Goal: Check status: Check status

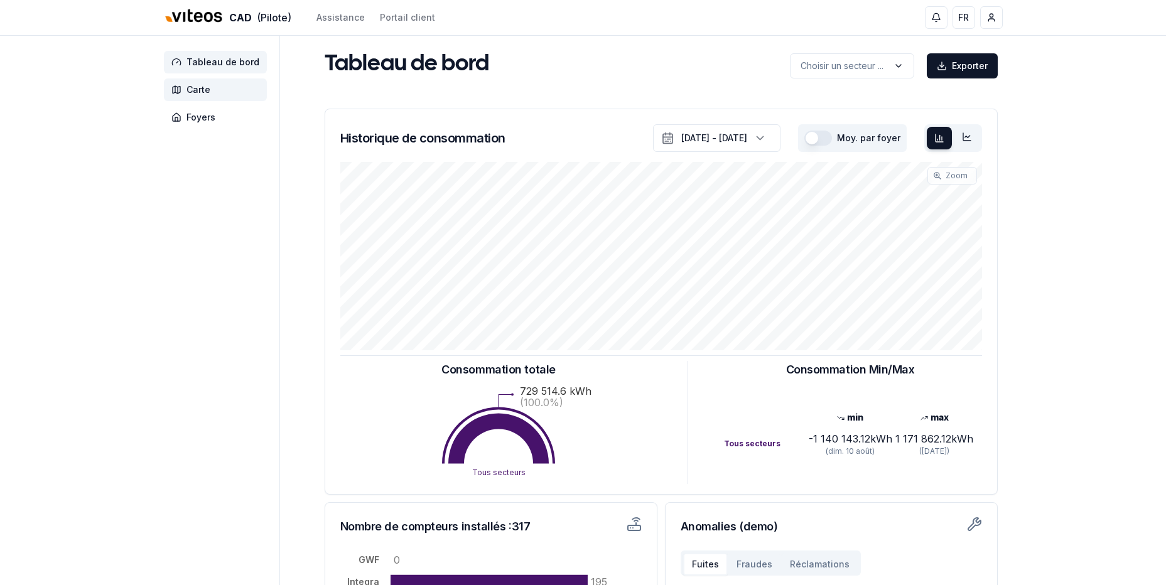
click at [189, 83] on span "Carte" at bounding box center [215, 90] width 103 height 23
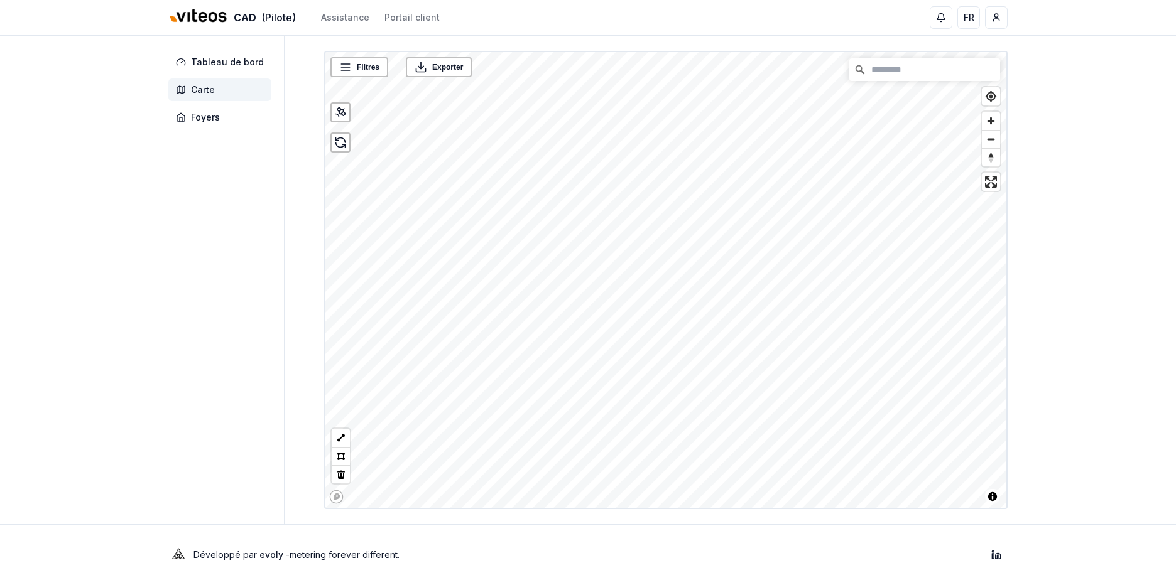
click at [726, 0] on html "CAD (Pilote) Assistance Portail client FR Lionel Gerber Tableau de bord Carte F…" at bounding box center [588, 292] width 1176 height 585
click at [574, 347] on link "Plus de détails" at bounding box center [578, 346] width 53 height 13
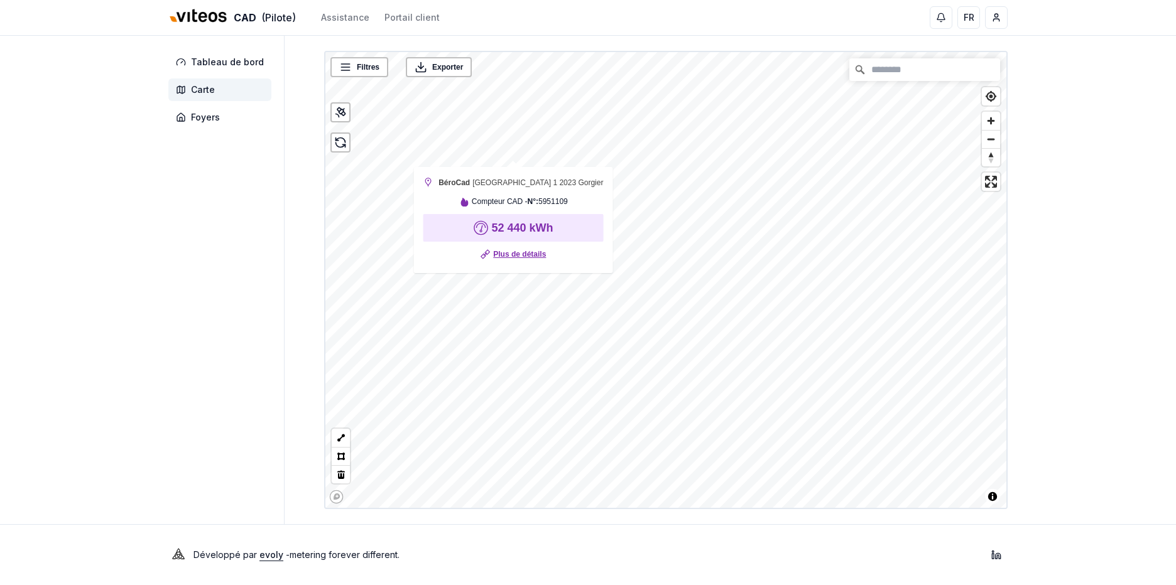
click at [508, 258] on link "Plus de détails" at bounding box center [519, 254] width 53 height 13
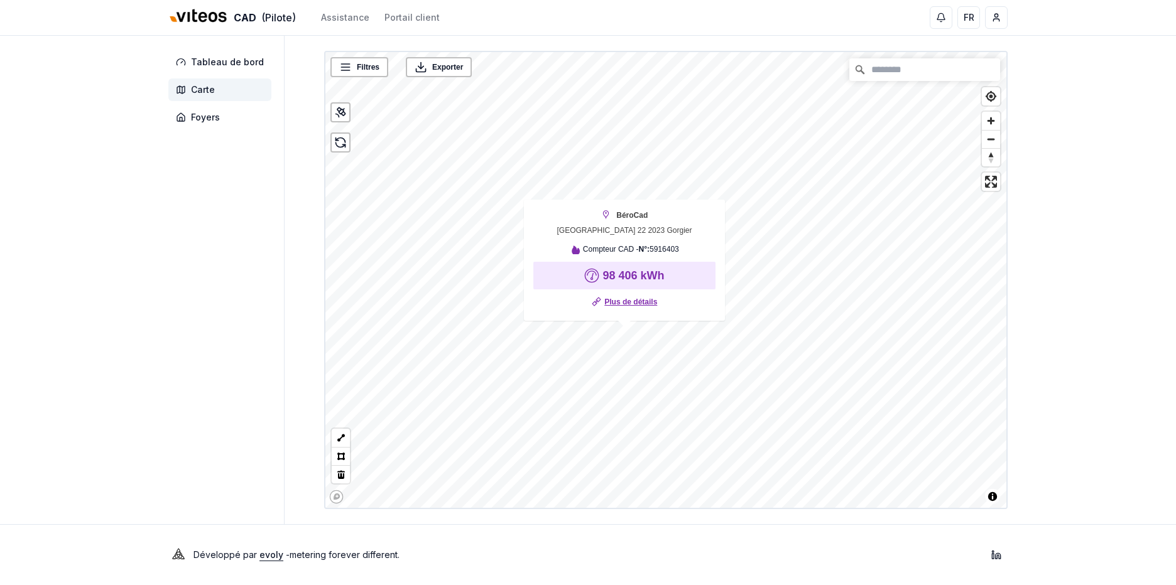
click at [617, 305] on link "Plus de détails" at bounding box center [630, 302] width 53 height 13
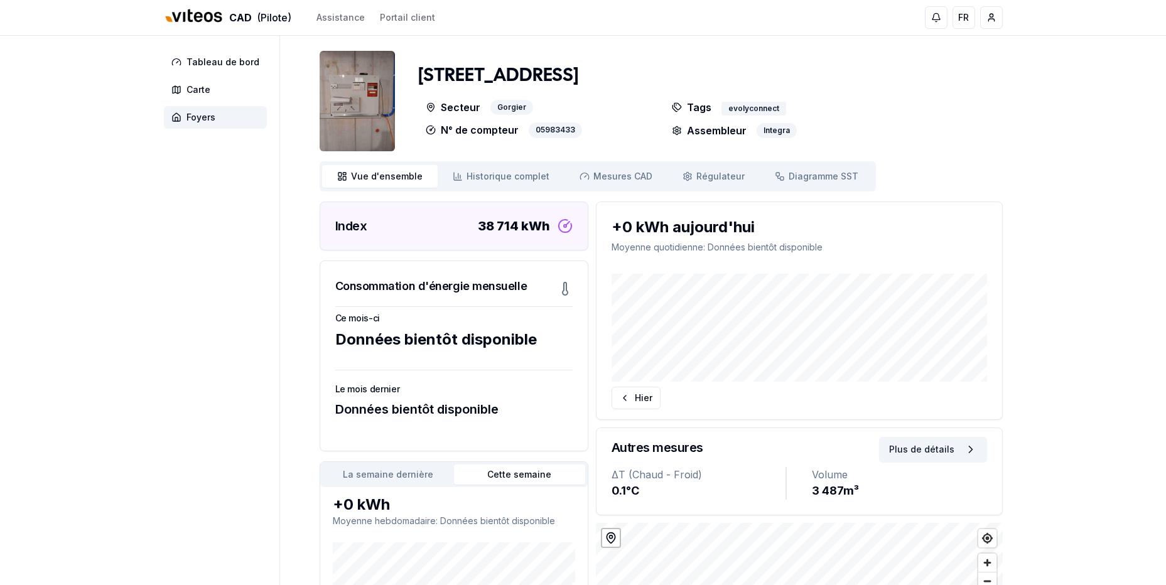
scroll to position [188, 0]
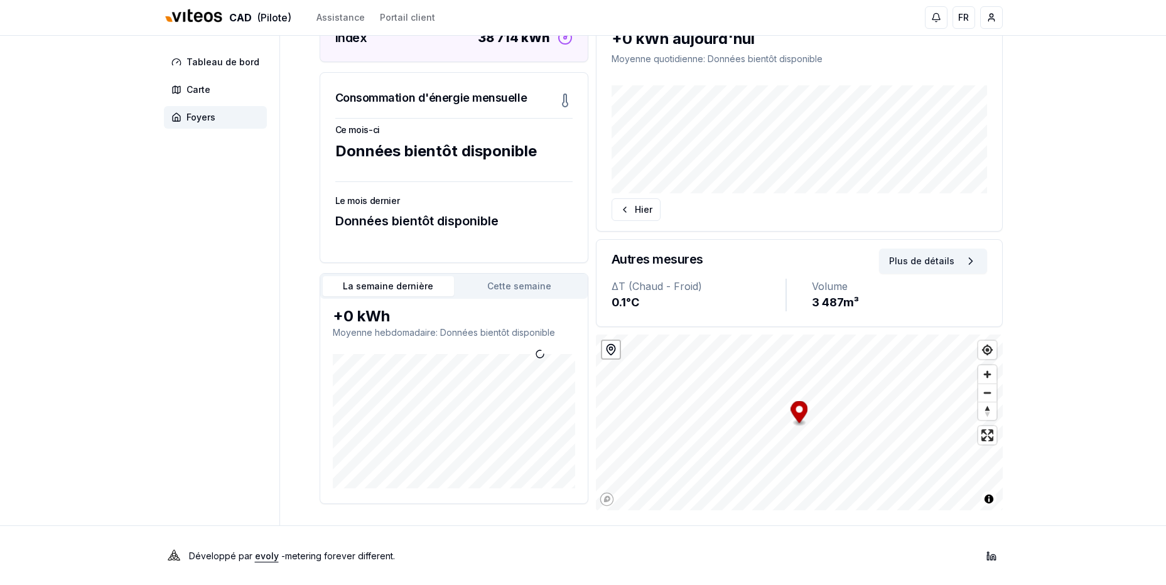
click at [428, 285] on button "La semaine dernière" at bounding box center [388, 286] width 131 height 20
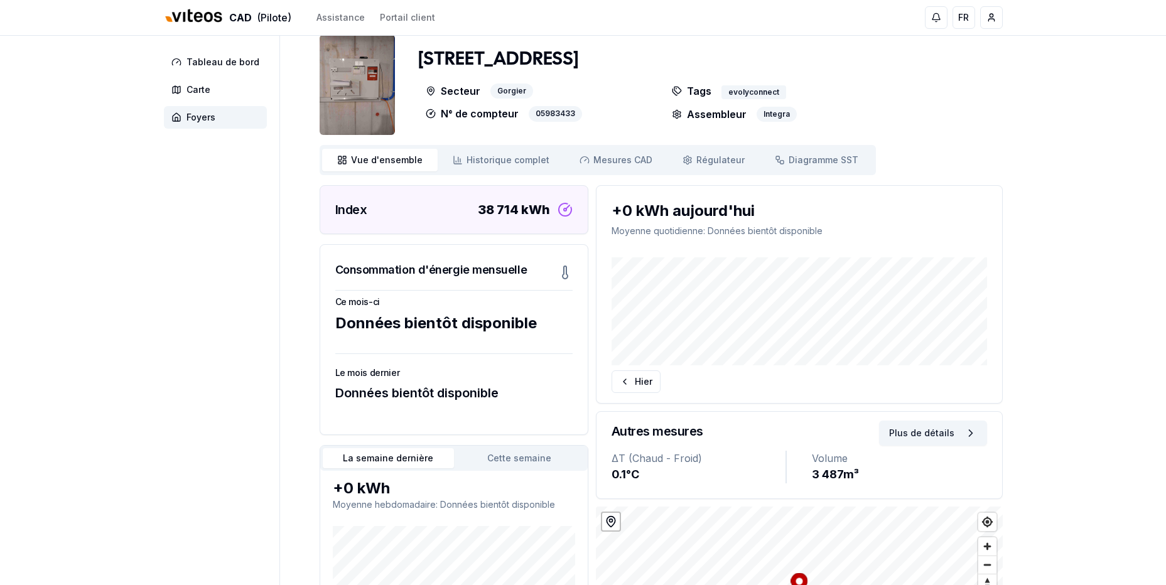
scroll to position [0, 0]
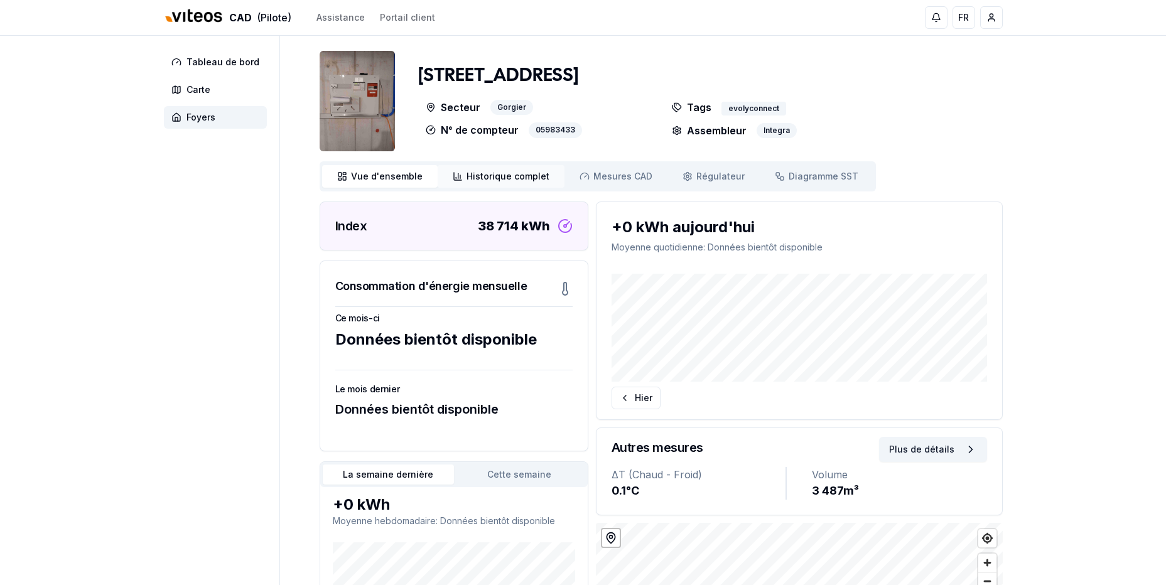
click at [467, 173] on span "Historique complet" at bounding box center [508, 176] width 83 height 13
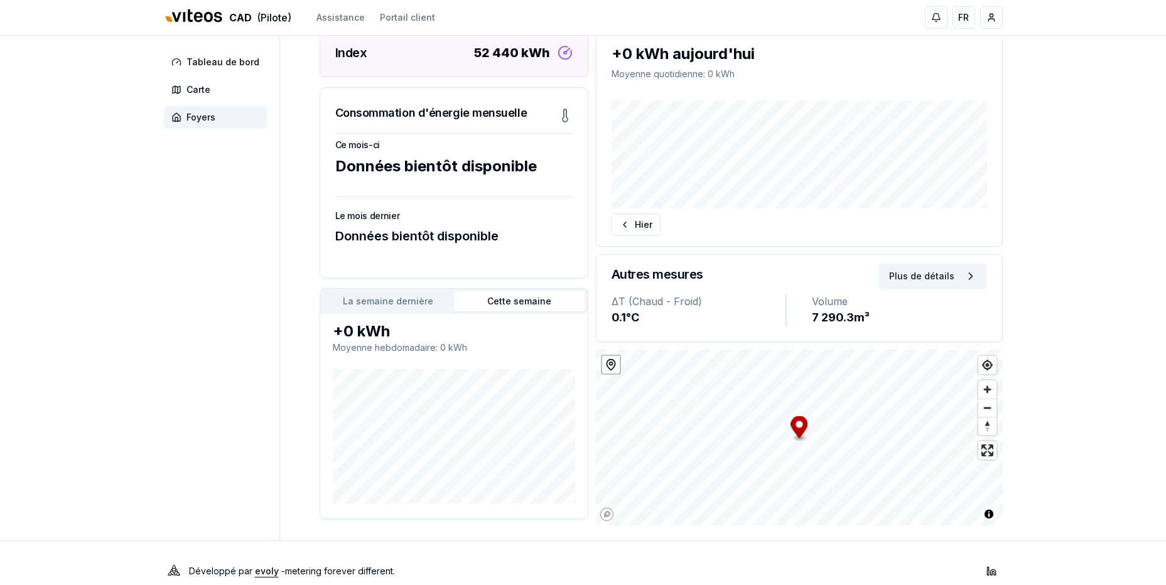
scroll to position [188, 0]
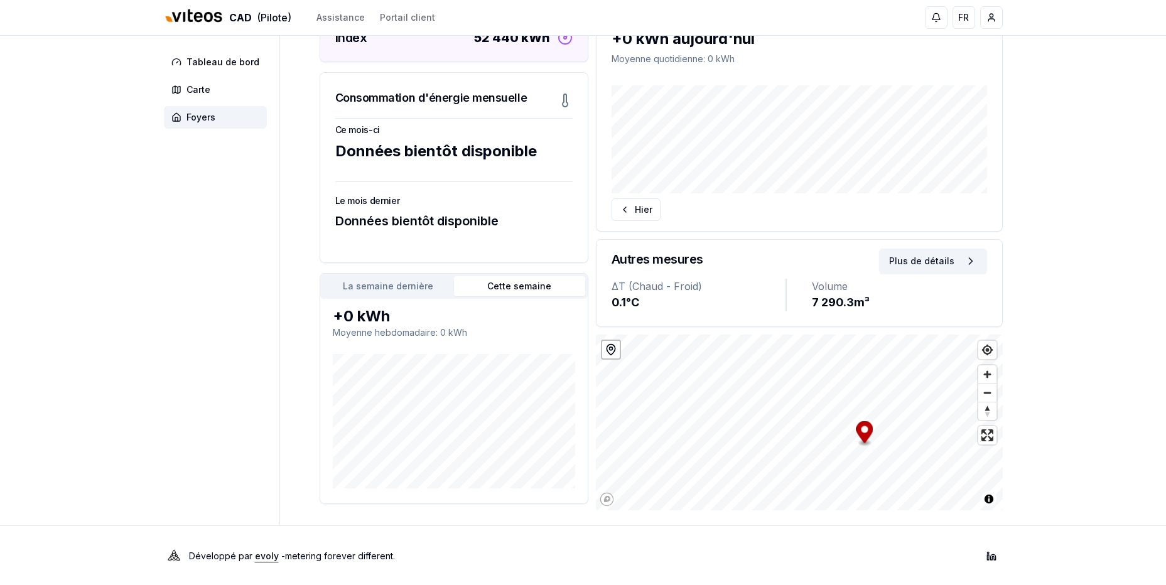
click at [352, 284] on button "La semaine dernière" at bounding box center [388, 286] width 131 height 20
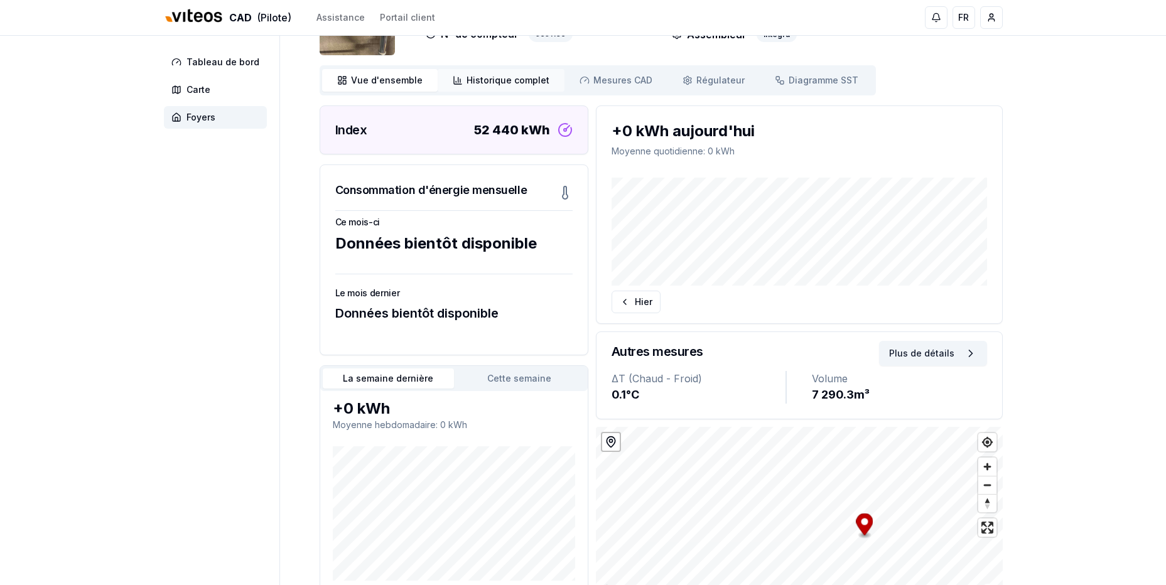
scroll to position [0, 0]
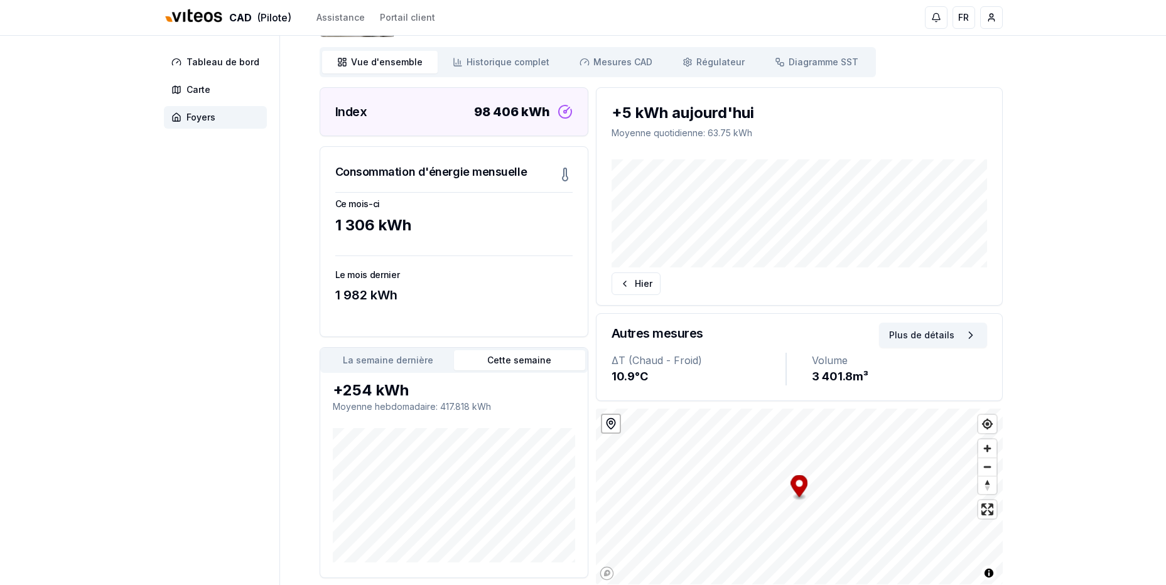
scroll to position [126, 0]
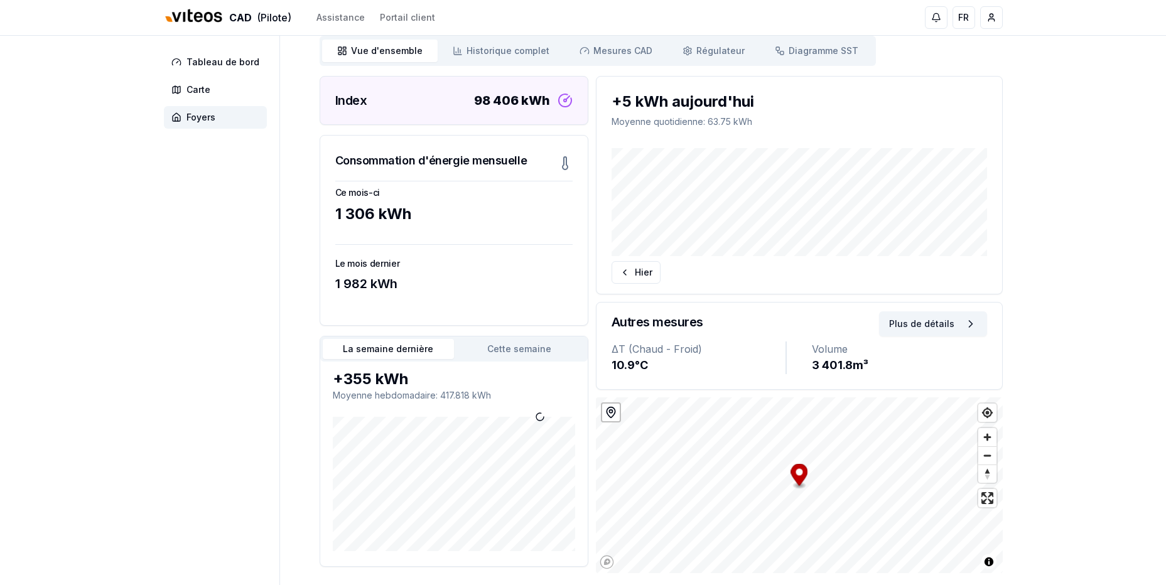
click at [441, 339] on button "La semaine dernière" at bounding box center [388, 349] width 131 height 20
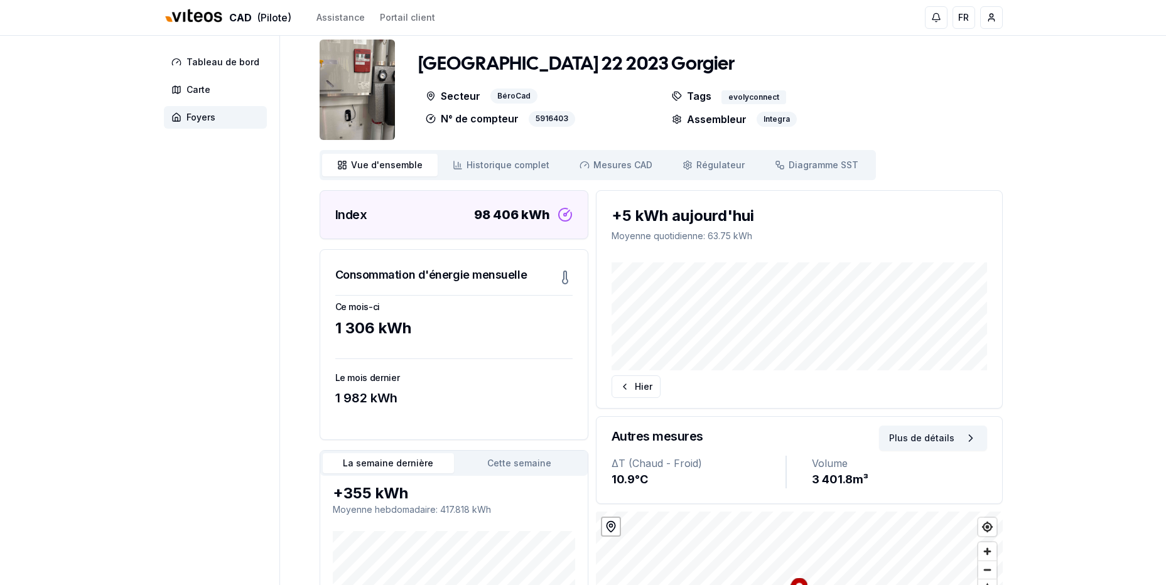
scroll to position [0, 0]
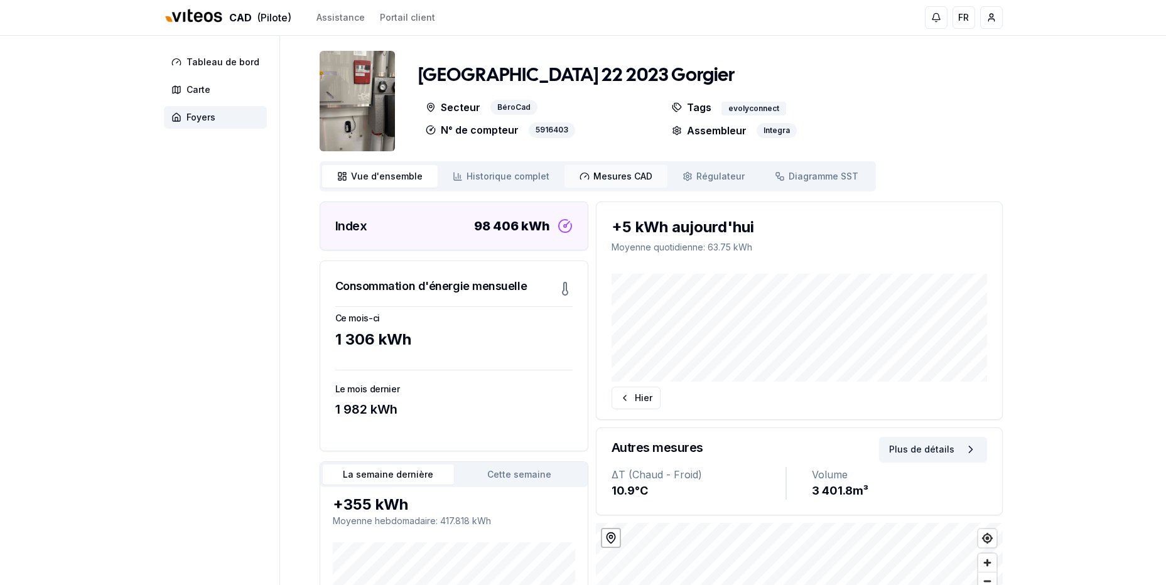
click at [623, 183] on link "Mesures CAD Mes. CAD" at bounding box center [616, 176] width 103 height 23
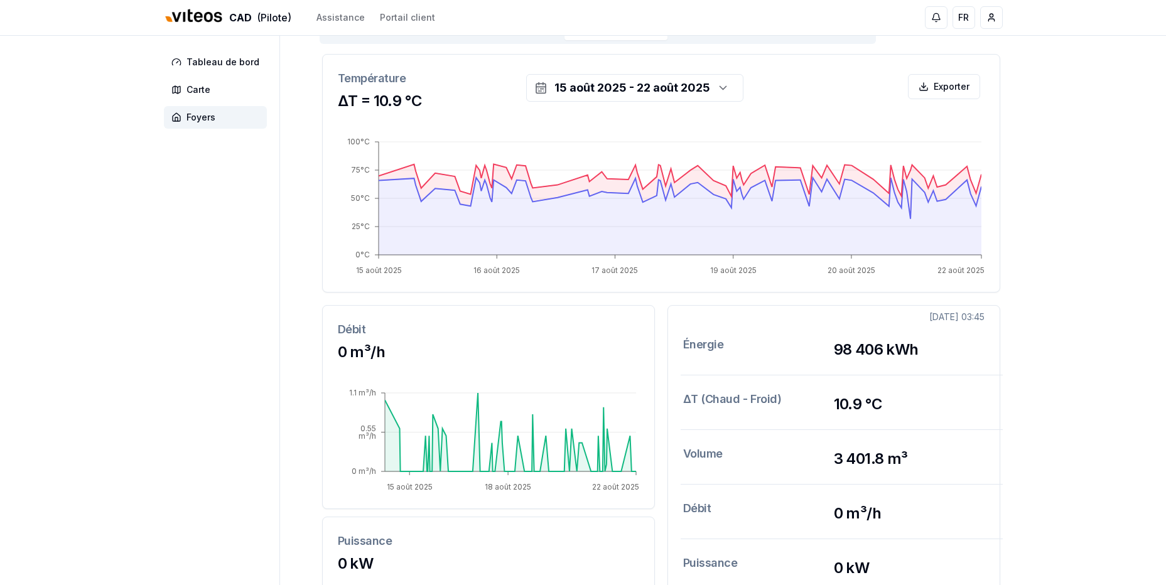
scroll to position [126, 0]
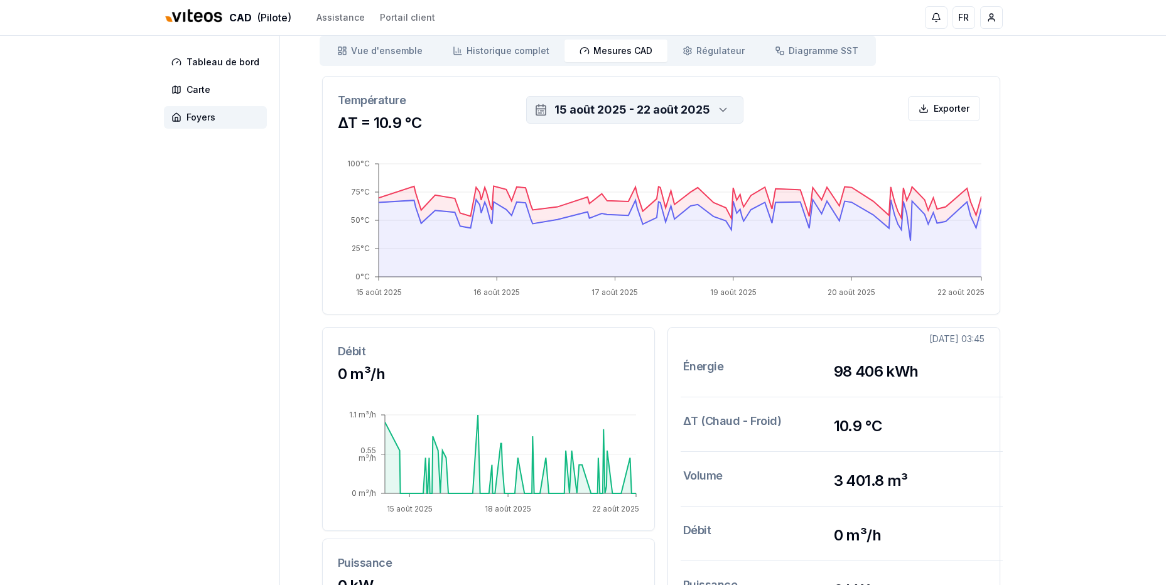
click at [725, 116] on icon "button" at bounding box center [723, 109] width 13 height 19
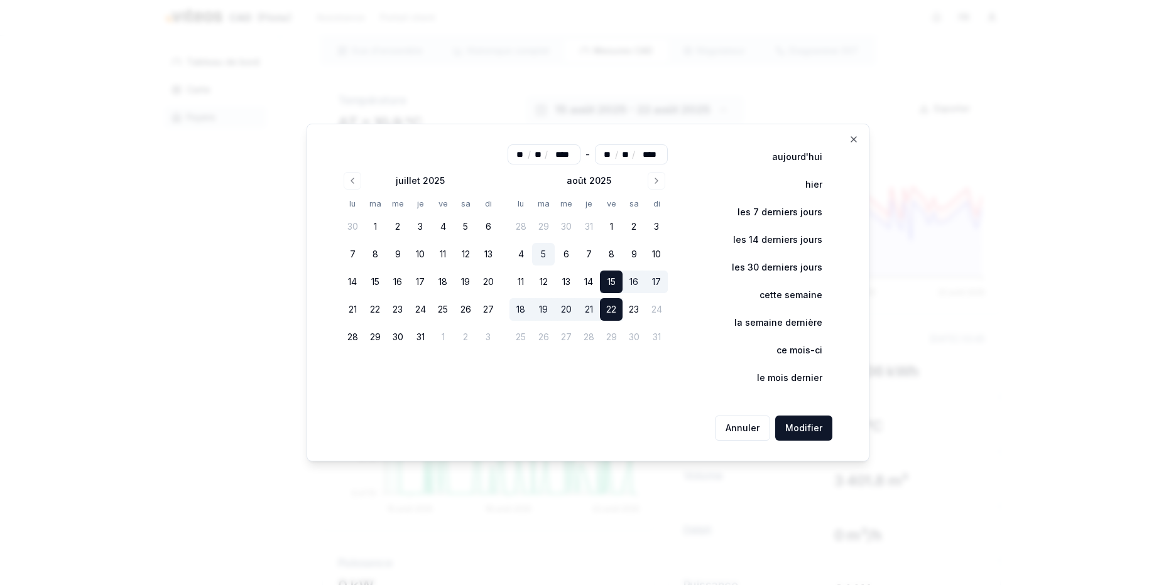
drag, startPoint x: 377, startPoint y: 220, endPoint x: 553, endPoint y: 258, distance: 179.8
click at [553, 258] on div "juillet 2025 lu ma me je ve sa di 30 1 2 3 4 5 6 7 8 9 10 11 12 13 14 15 16 17 …" at bounding box center [504, 260] width 327 height 176
click at [364, 227] on button "30" at bounding box center [352, 226] width 23 height 23
type input "**"
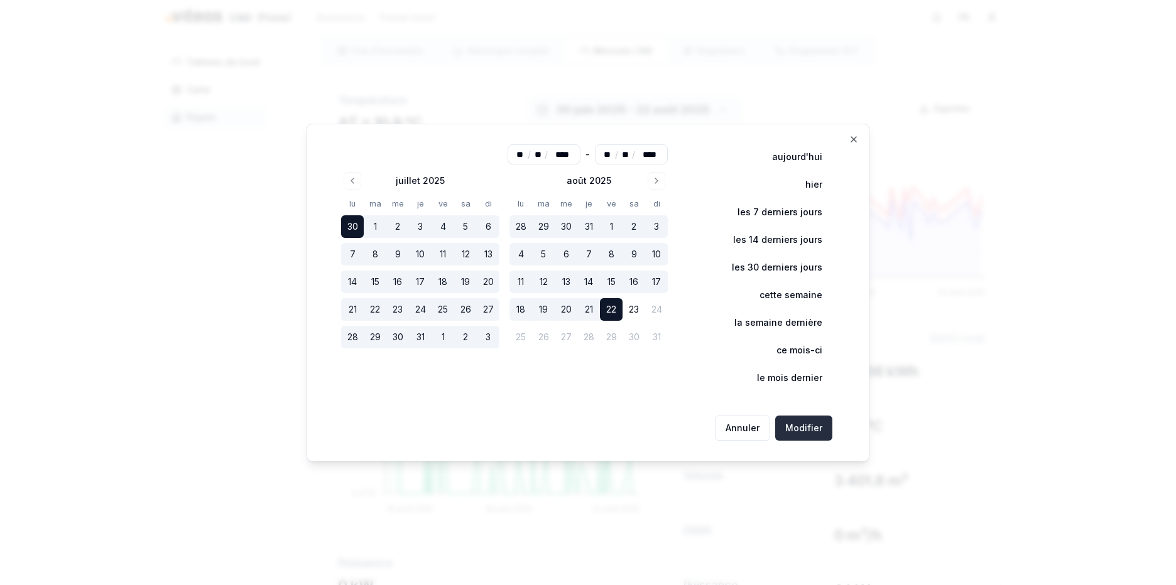
click at [782, 427] on button "Modifier" at bounding box center [803, 428] width 57 height 25
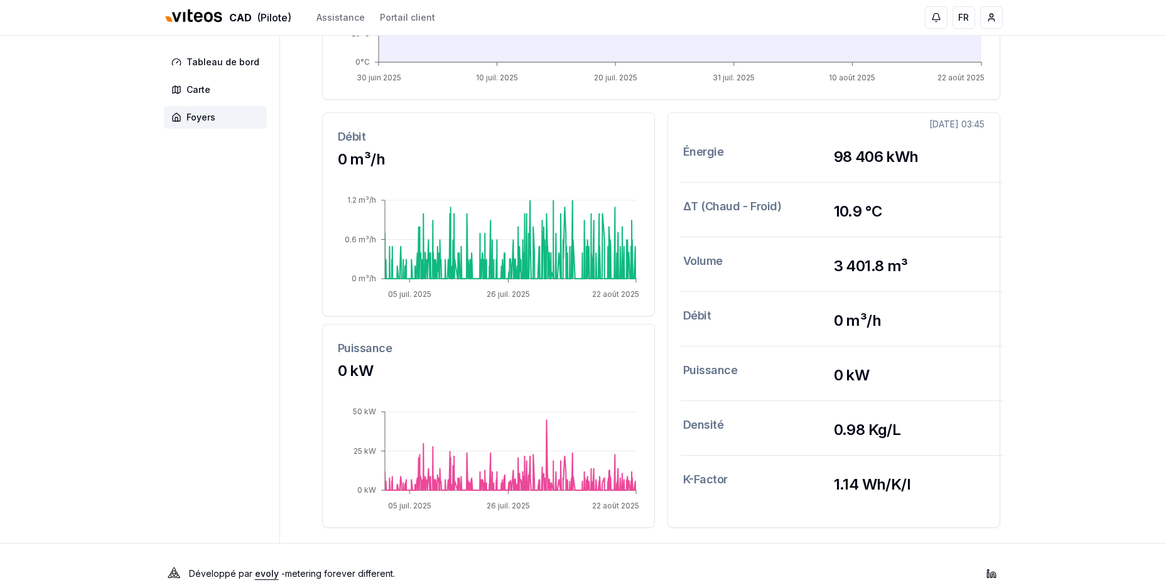
scroll to position [359, 0]
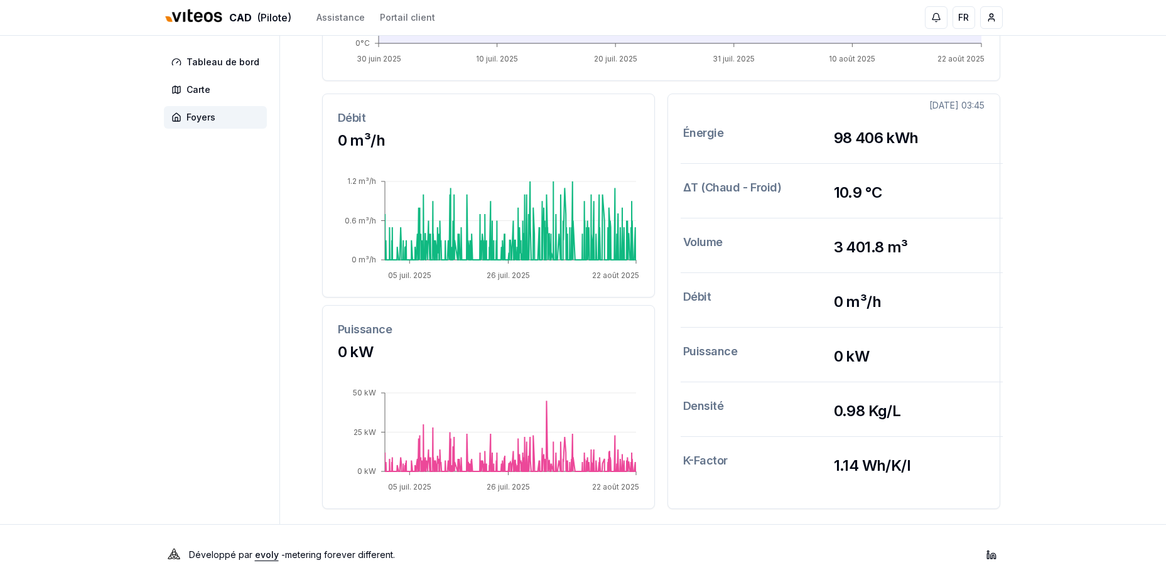
click at [245, 404] on aside "Tableau de bord Carte Foyers" at bounding box center [222, 101] width 116 height 848
